Goal: Book appointment/travel/reservation

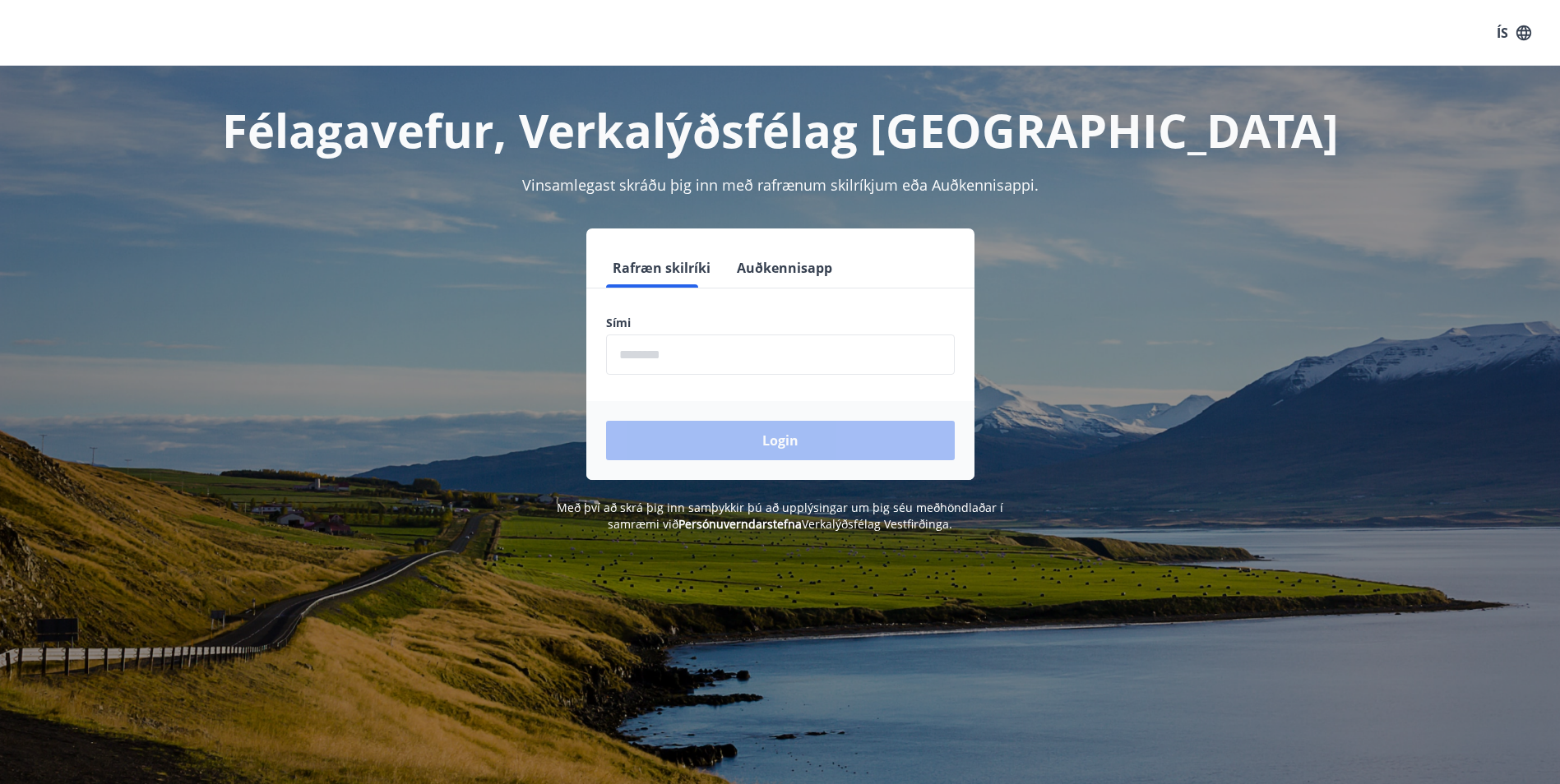
click at [680, 353] on input "phone" at bounding box center [780, 354] width 349 height 40
type input "********"
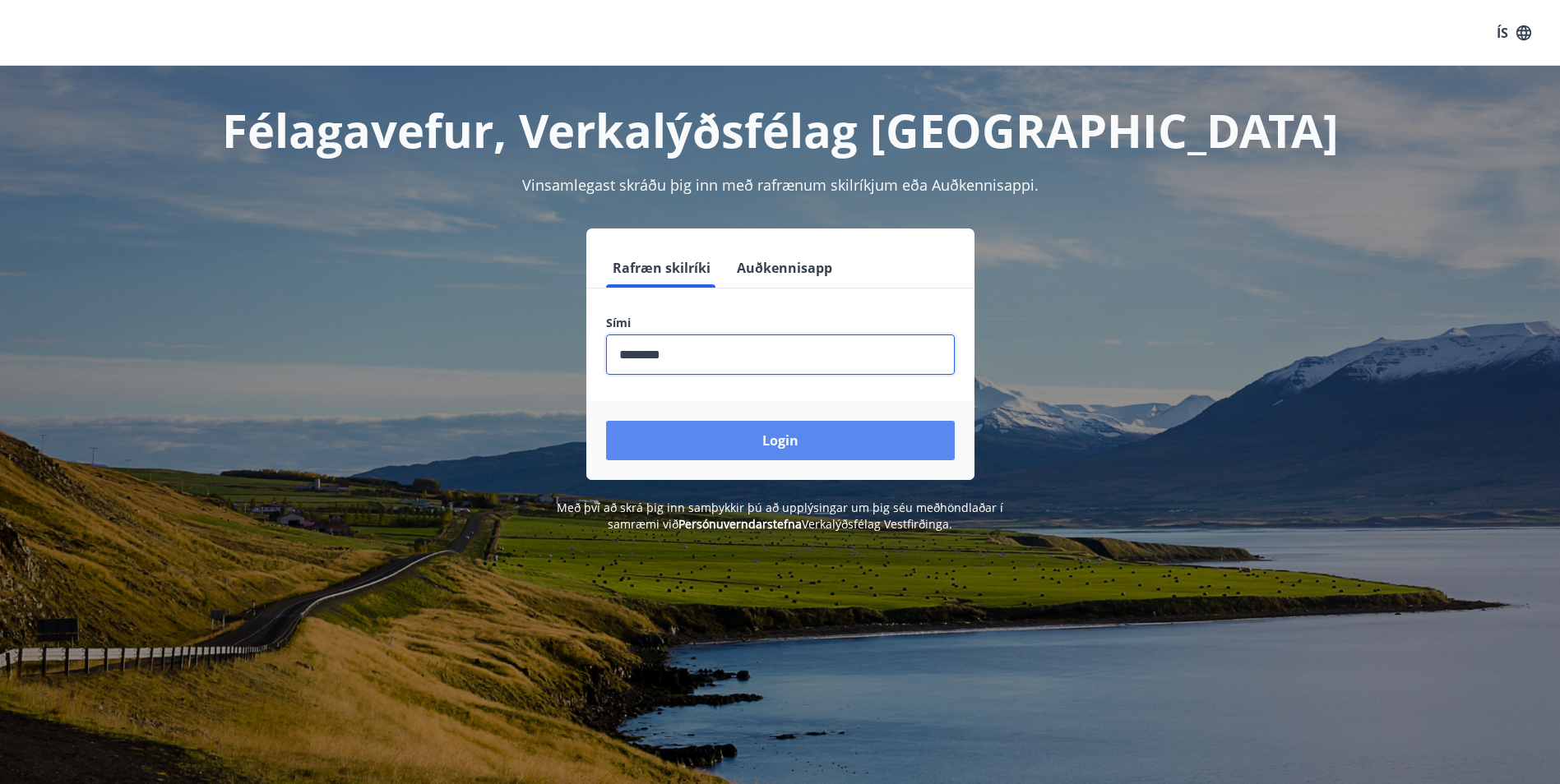
click at [771, 444] on button "Login" at bounding box center [780, 440] width 349 height 39
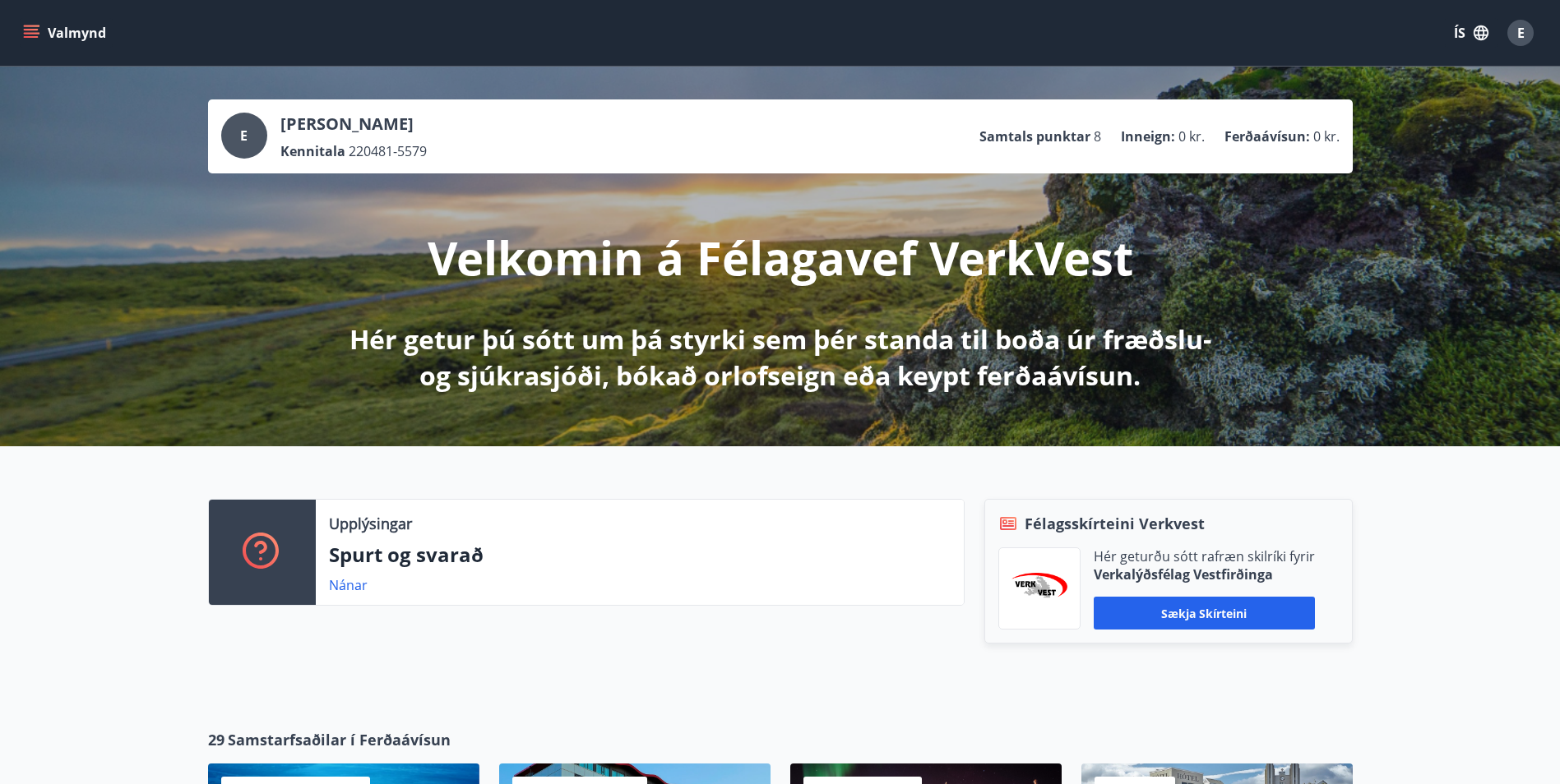
click at [30, 32] on icon "menu" at bounding box center [31, 33] width 17 height 17
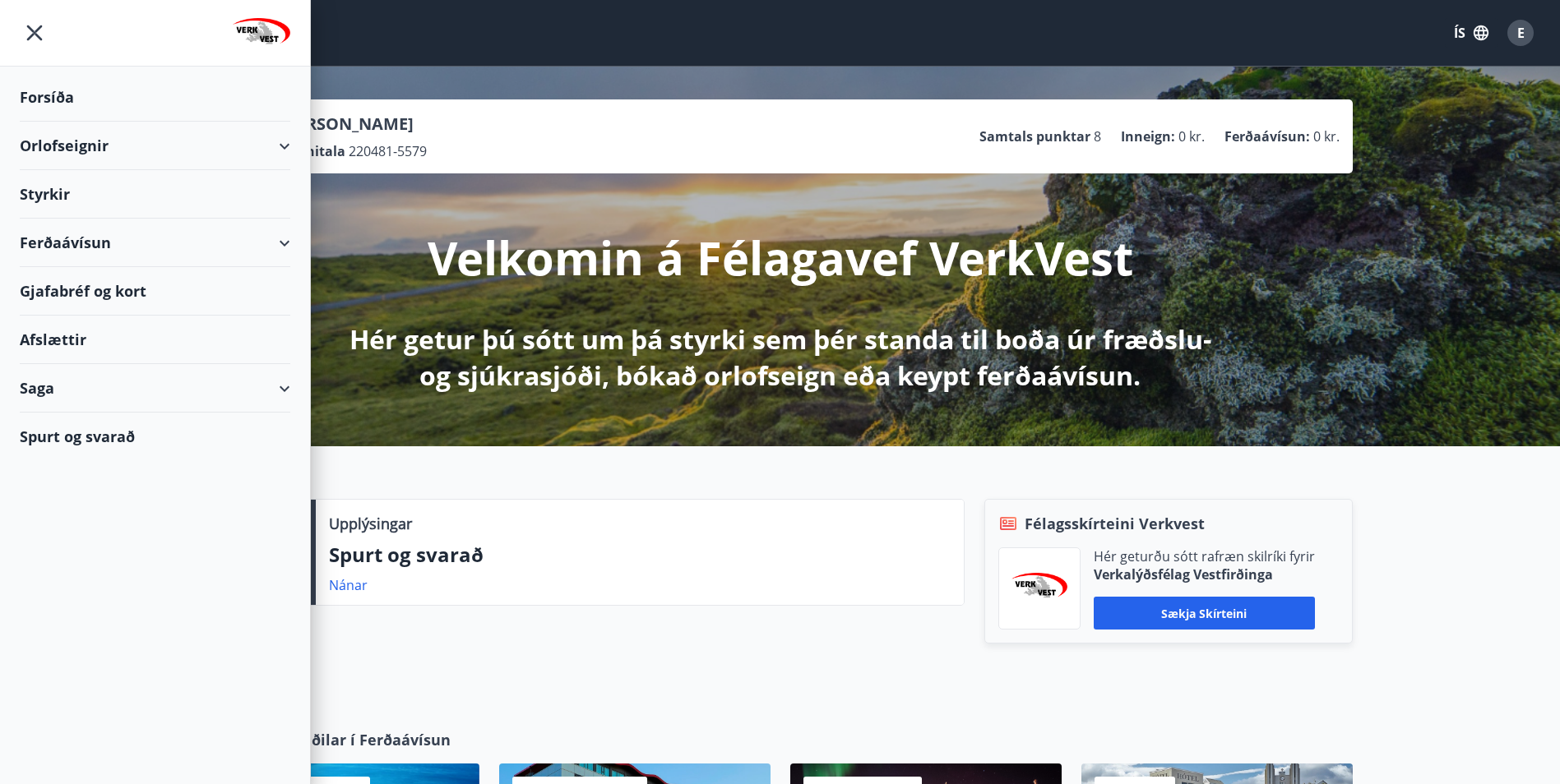
click at [290, 144] on icon at bounding box center [285, 146] width 20 height 20
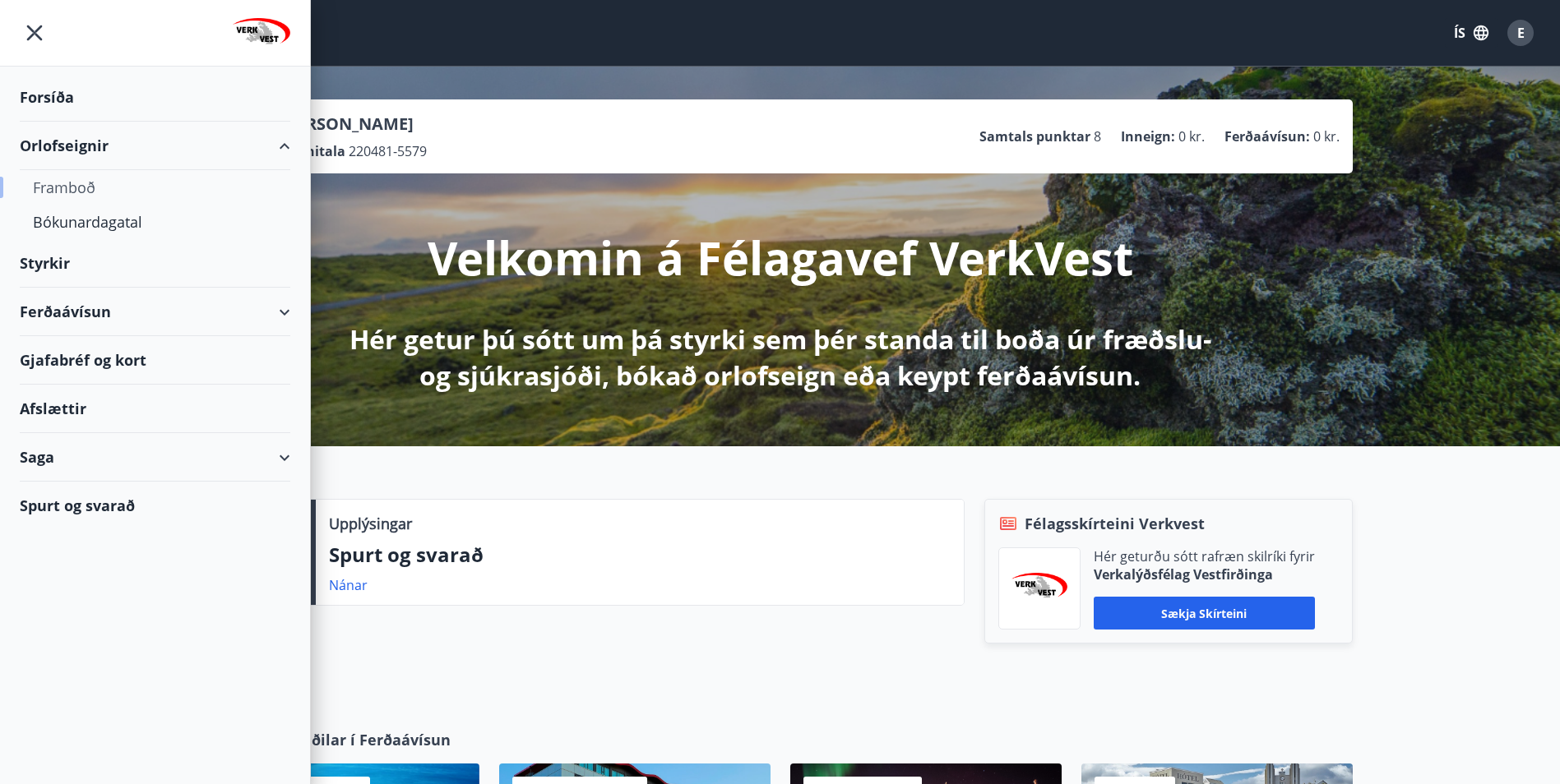
click at [76, 182] on div "Framboð" at bounding box center [154, 187] width 244 height 35
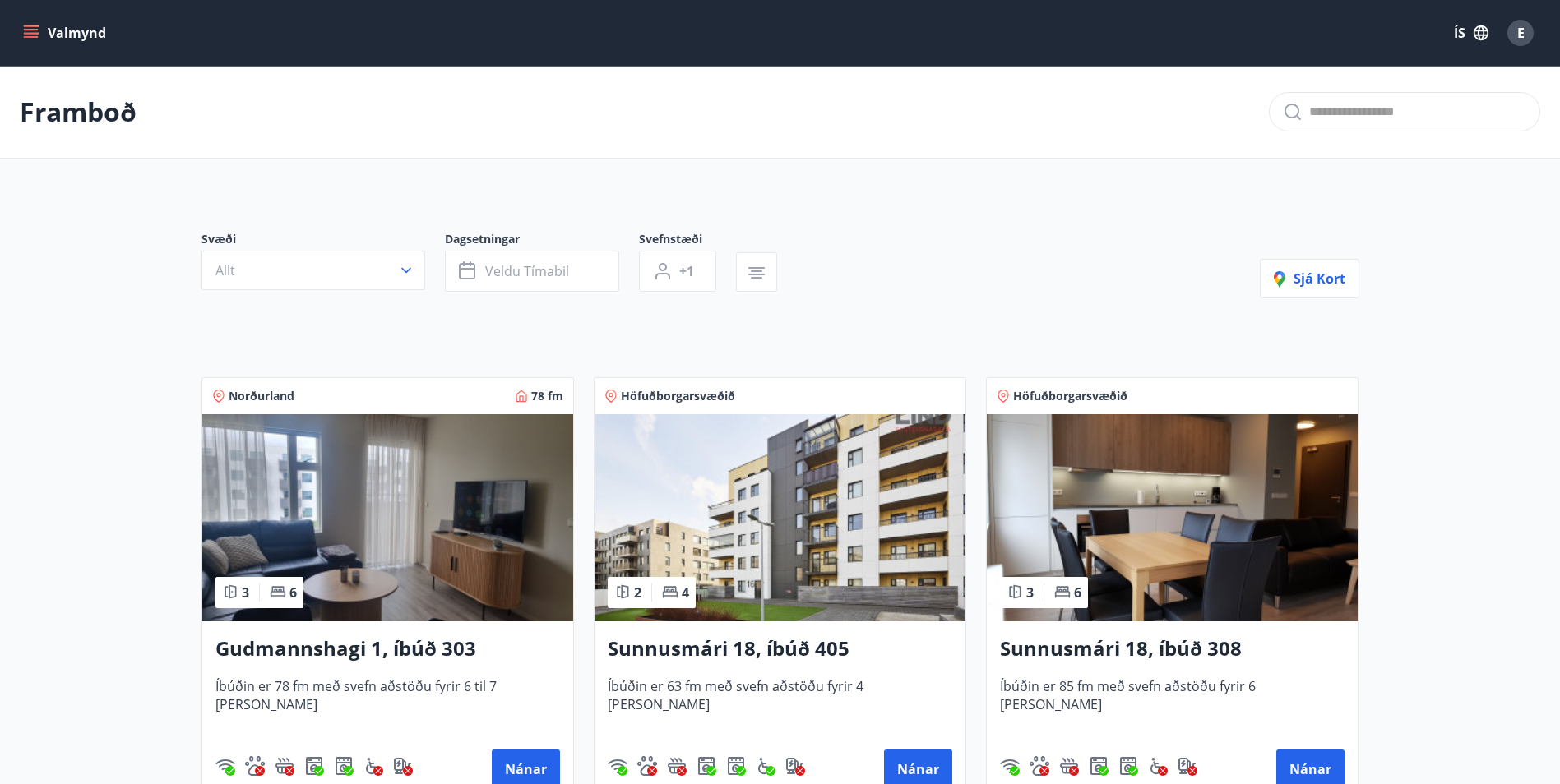
click at [30, 27] on icon "menu" at bounding box center [31, 33] width 17 height 17
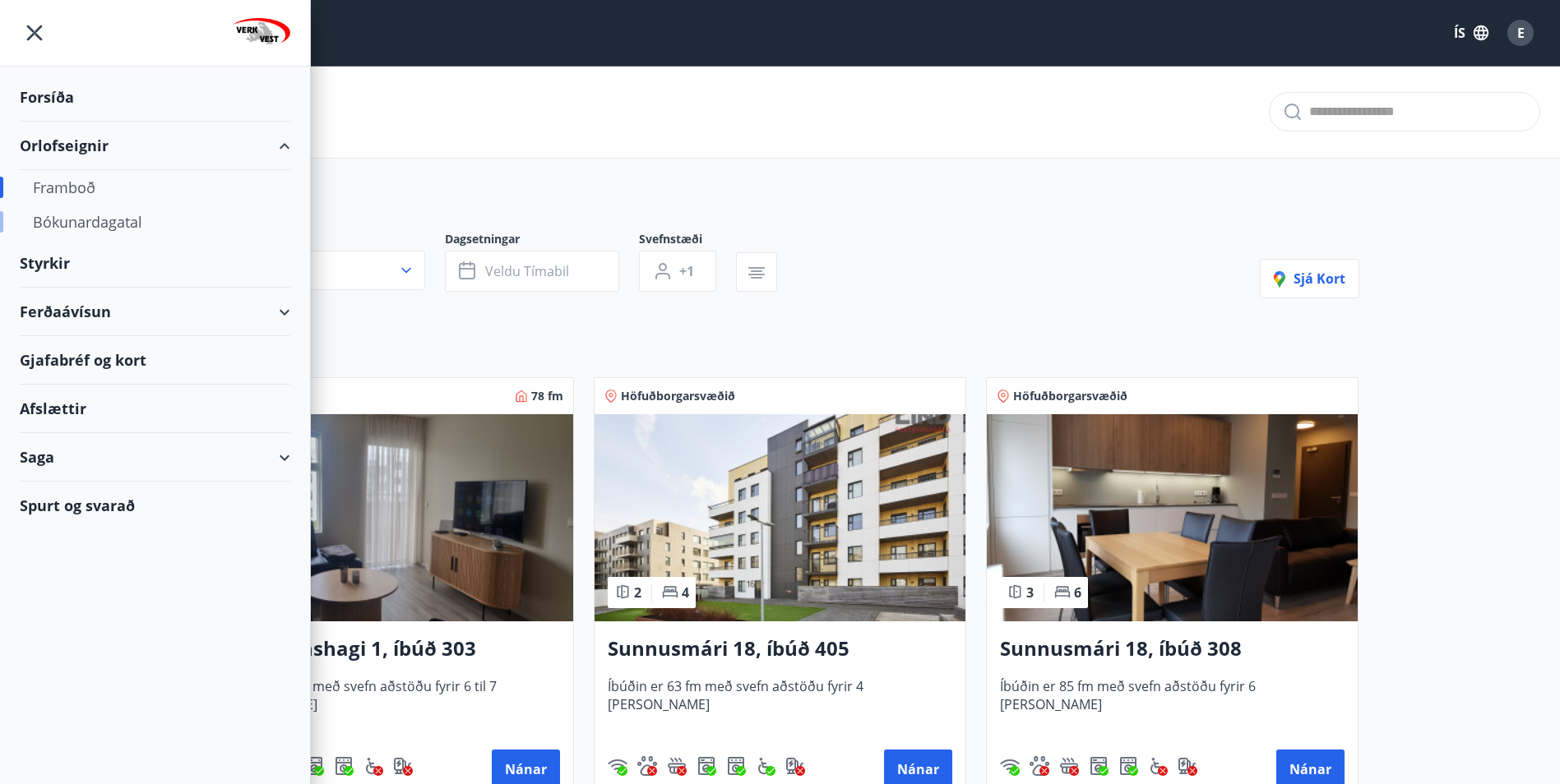
click at [90, 223] on div "Bókunardagatal" at bounding box center [154, 221] width 244 height 35
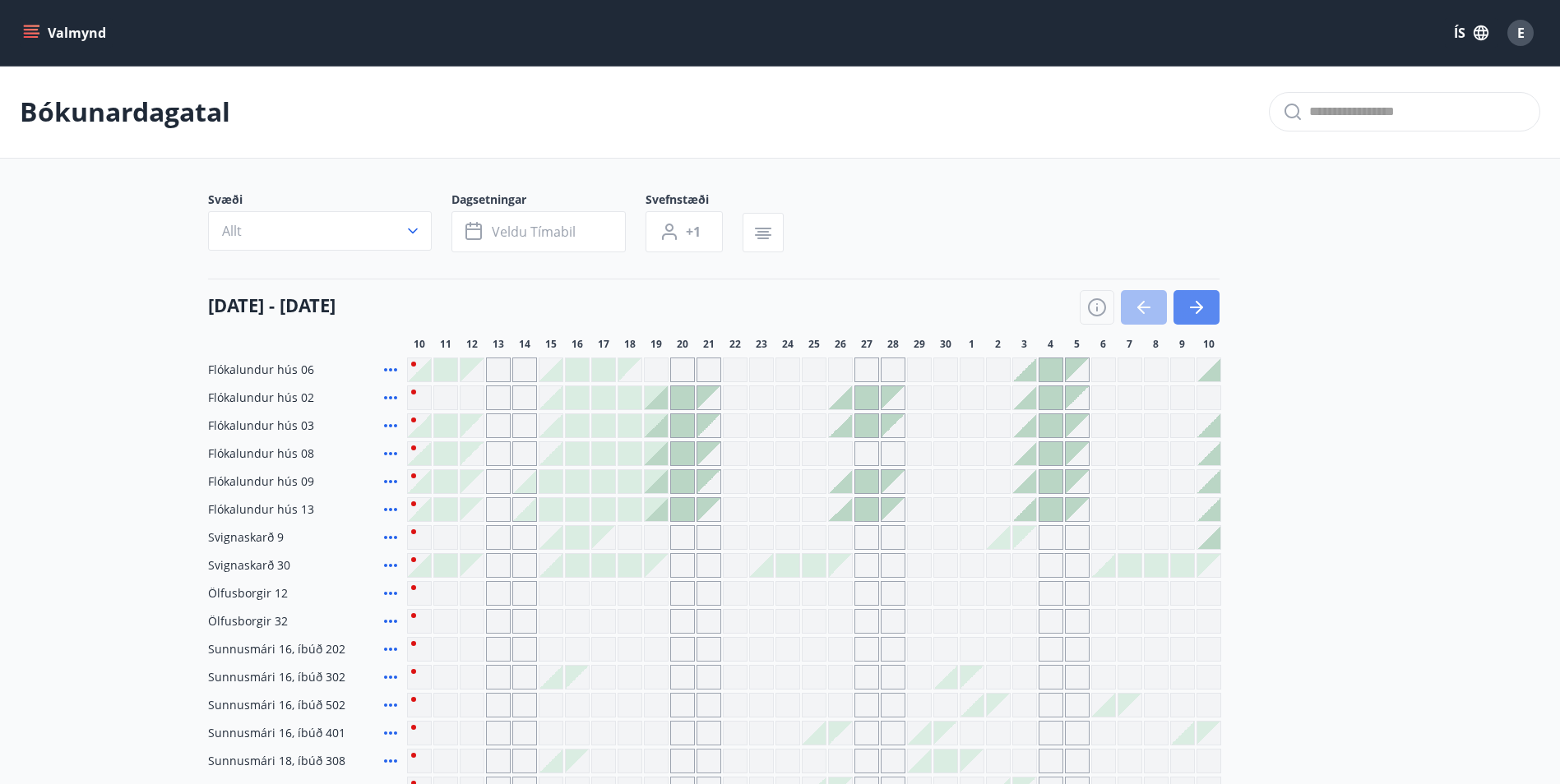
click at [1199, 300] on icon "button" at bounding box center [1196, 307] width 20 height 20
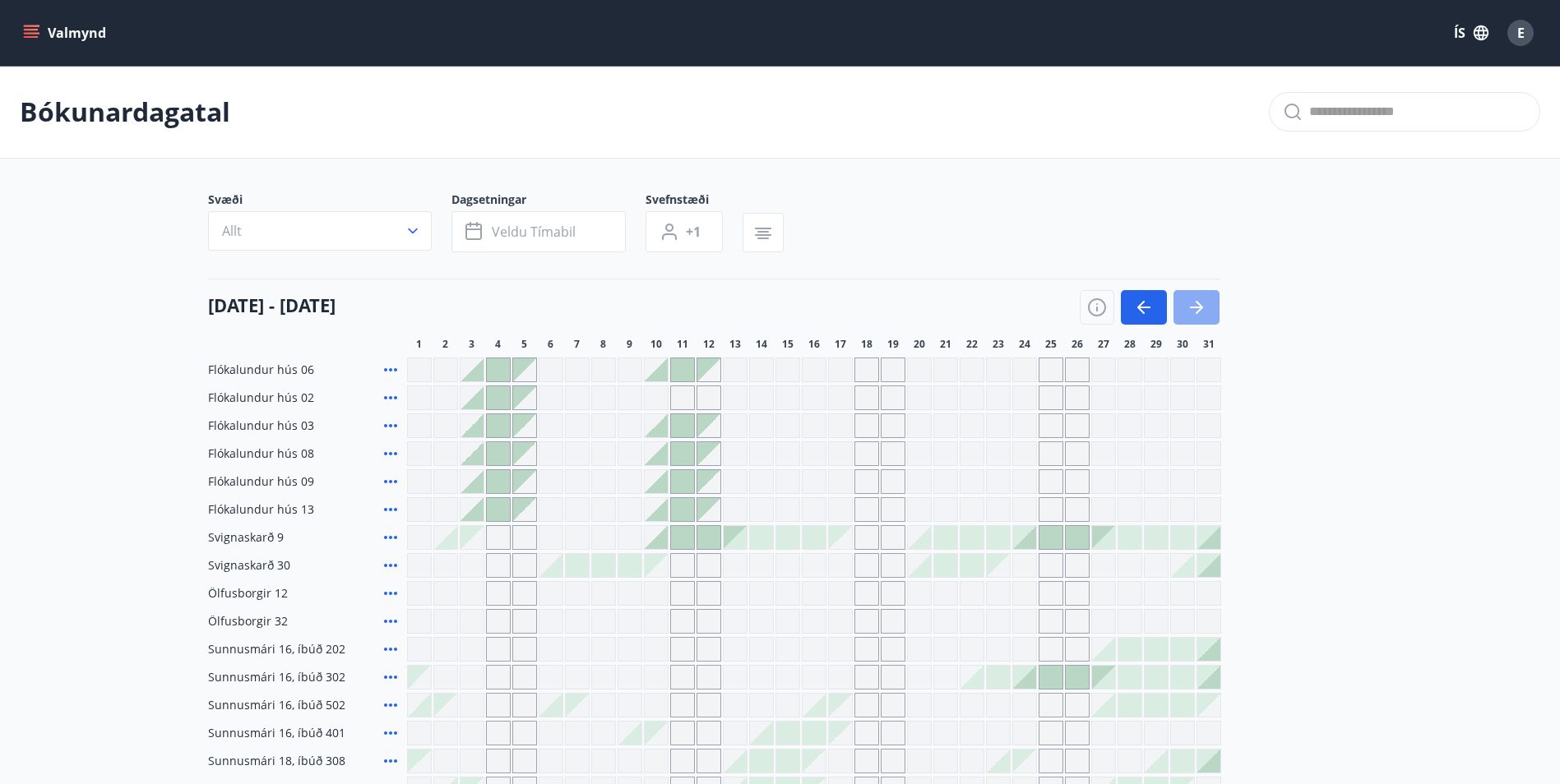
click at [1199, 300] on icon "button" at bounding box center [1196, 307] width 20 height 20
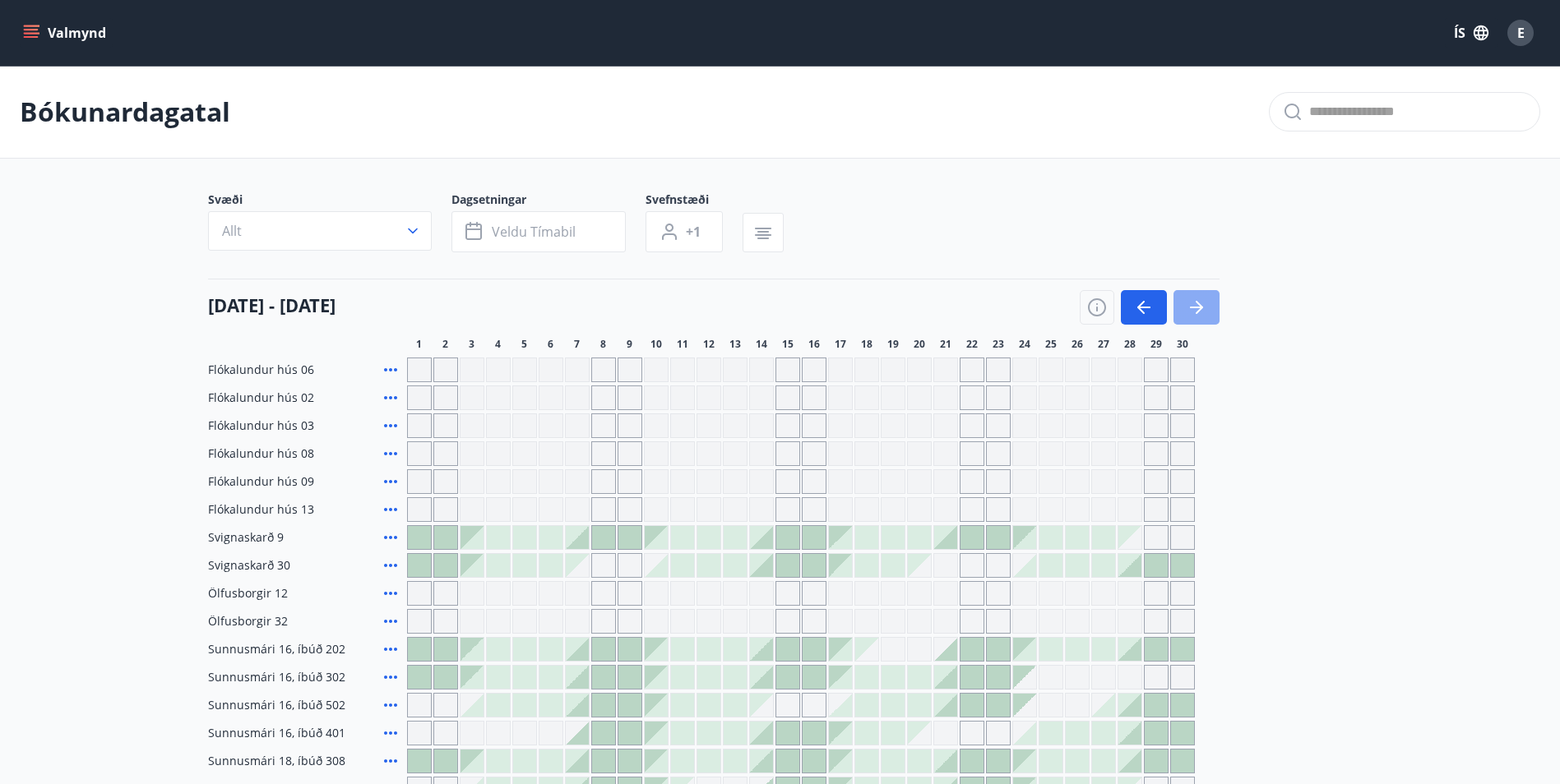
click at [1199, 311] on icon "button" at bounding box center [1196, 307] width 20 height 20
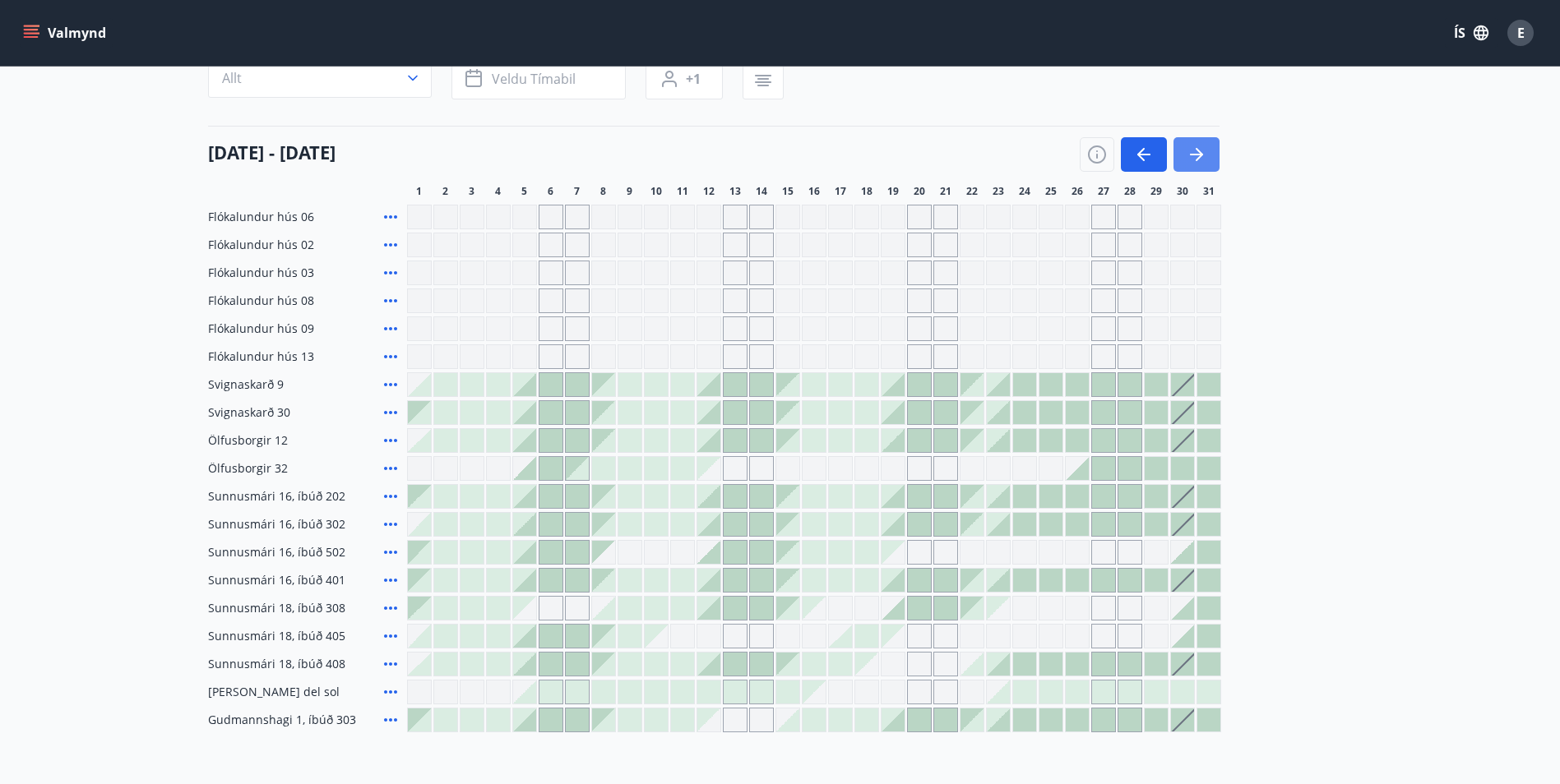
scroll to position [140, 0]
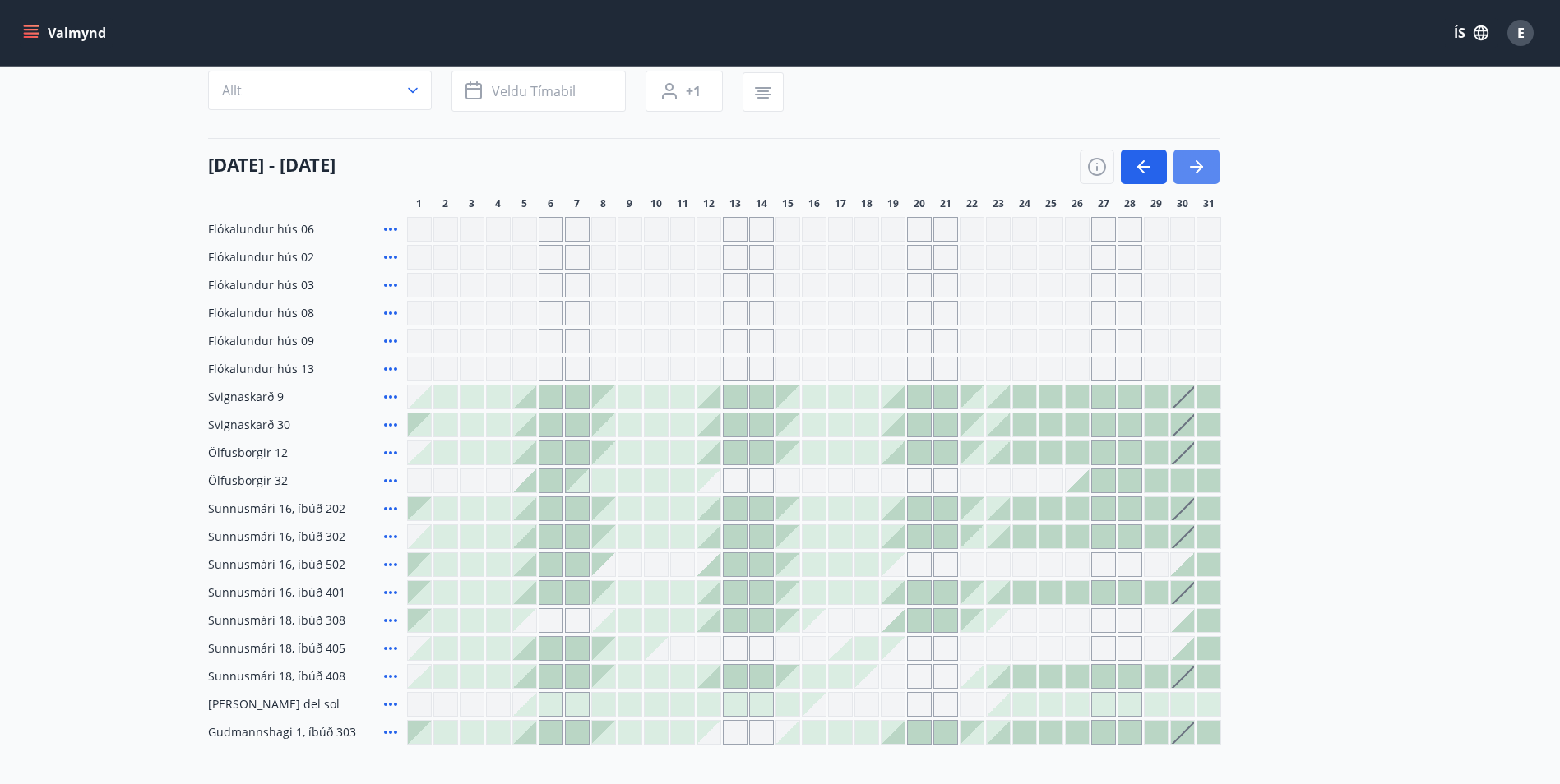
click at [1202, 174] on icon "button" at bounding box center [1196, 167] width 20 height 20
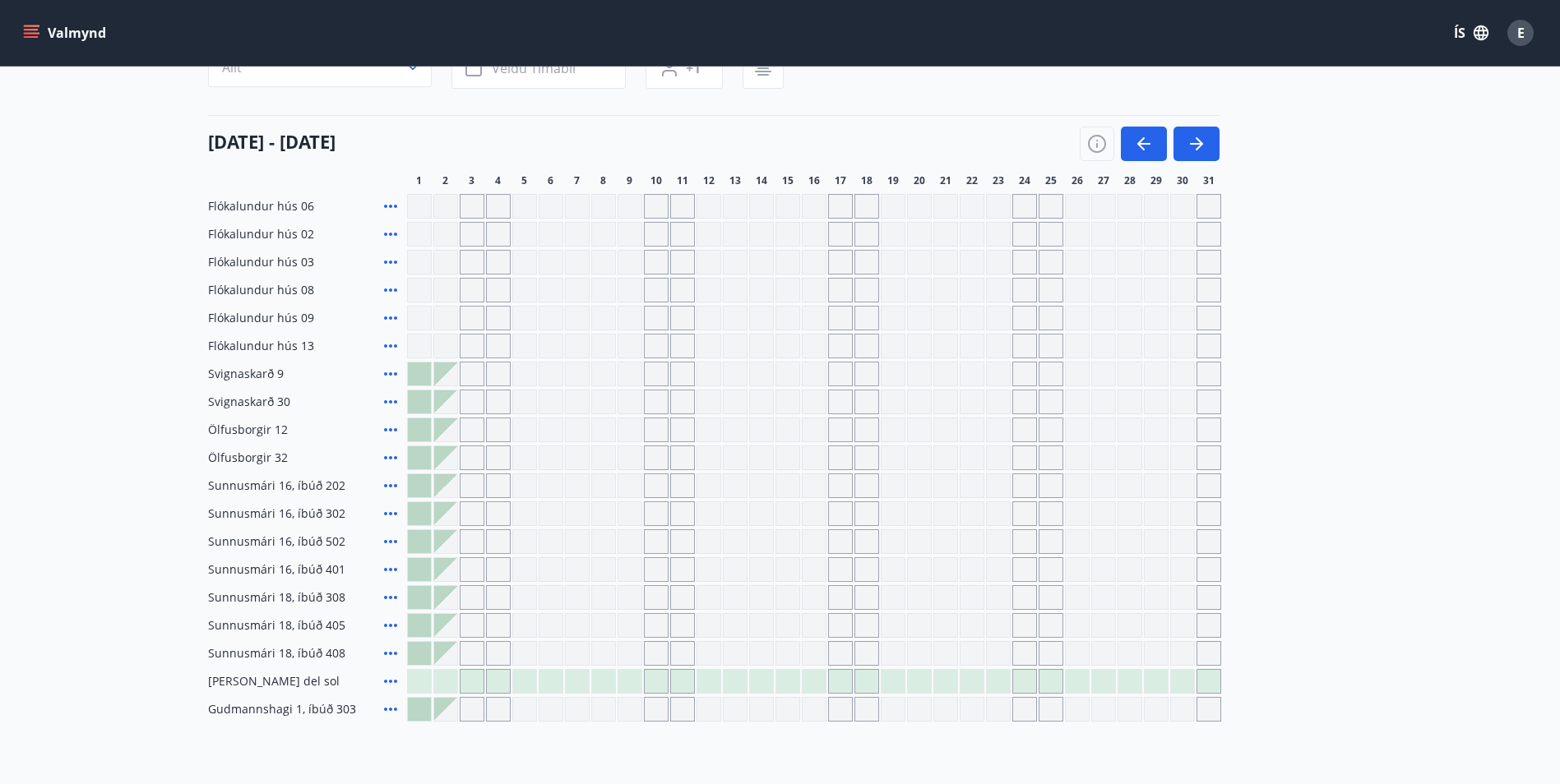
scroll to position [164, 0]
click at [1197, 142] on icon "button" at bounding box center [1195, 143] width 13 height 2
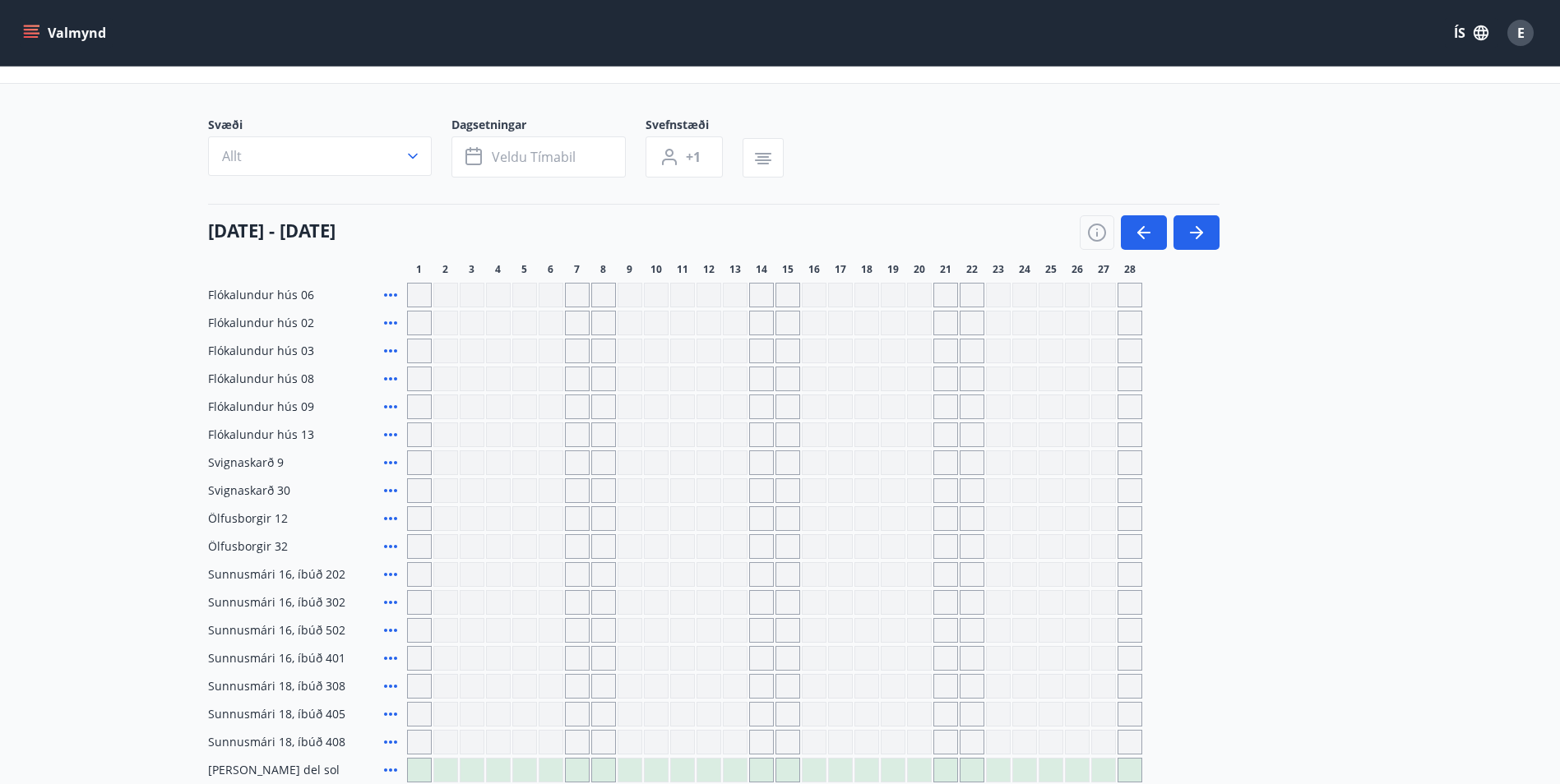
scroll to position [0, 0]
